Goal: Participate in discussion: Engage in conversation with other users on a specific topic

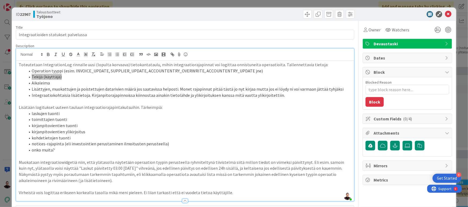
scroll to position [2, 0]
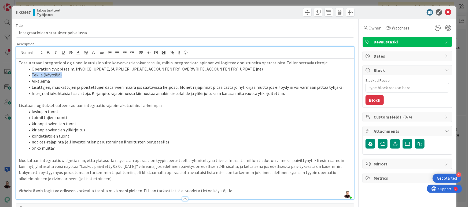
click at [5, 144] on div "ID 22967 Taloustuotteet Työjono Title 36 / 128 Integraatioiden statukset palvel…" at bounding box center [234, 103] width 468 height 207
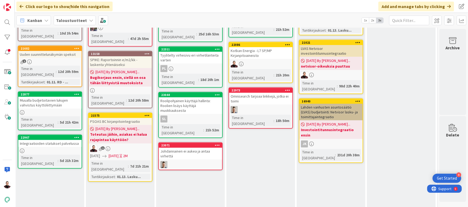
scroll to position [159, 720]
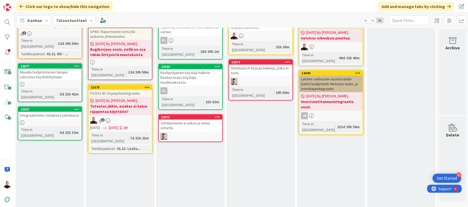
click at [65, 112] on div "Integraatioiden statukset palvelussa" at bounding box center [49, 115] width 63 height 7
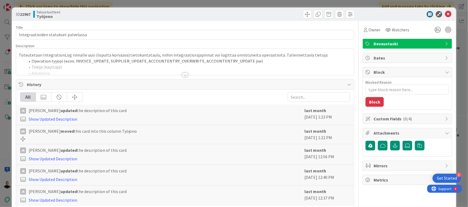
type textarea "x"
click at [179, 73] on div at bounding box center [185, 68] width 338 height 14
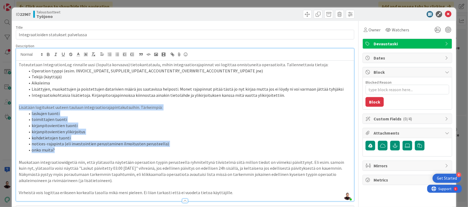
drag, startPoint x: 57, startPoint y: 150, endPoint x: 13, endPoint y: 105, distance: 62.2
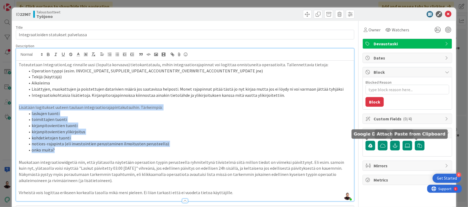
copy div "Lisätään logitukset uuteen tauluun integraatiorajapintakutsuihin. Tärkeimpiä: l…"
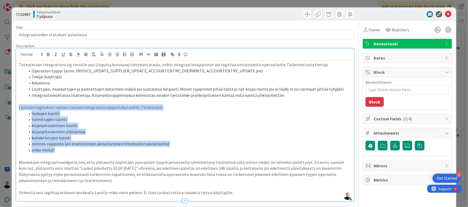
click at [129, 148] on li "onko muita?" at bounding box center [188, 150] width 326 height 6
